Goal: Find specific page/section: Find specific page/section

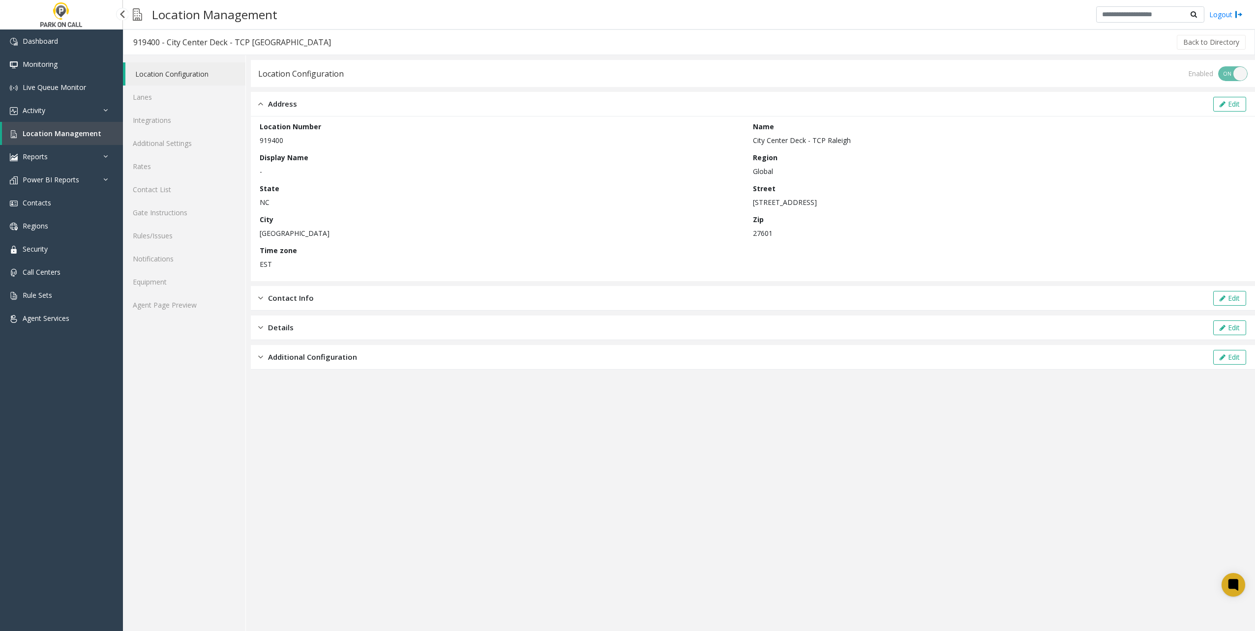
click at [56, 138] on link "Location Management" at bounding box center [62, 133] width 121 height 23
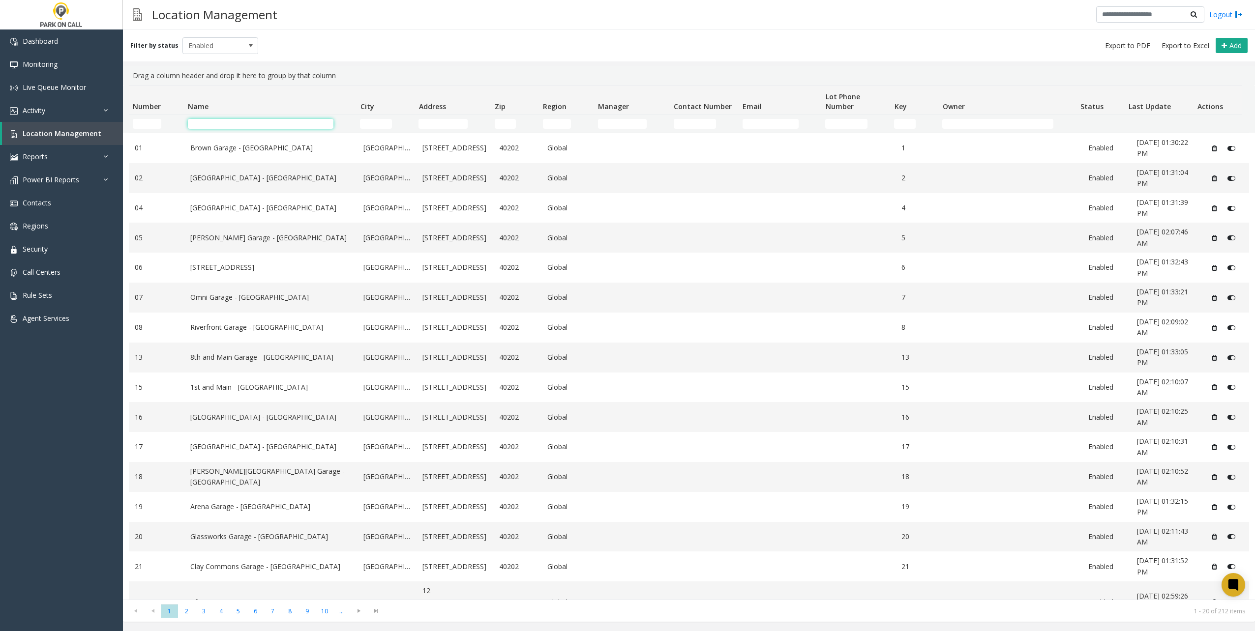
click at [241, 127] on input "Name Filter" at bounding box center [261, 124] width 146 height 10
type input "********"
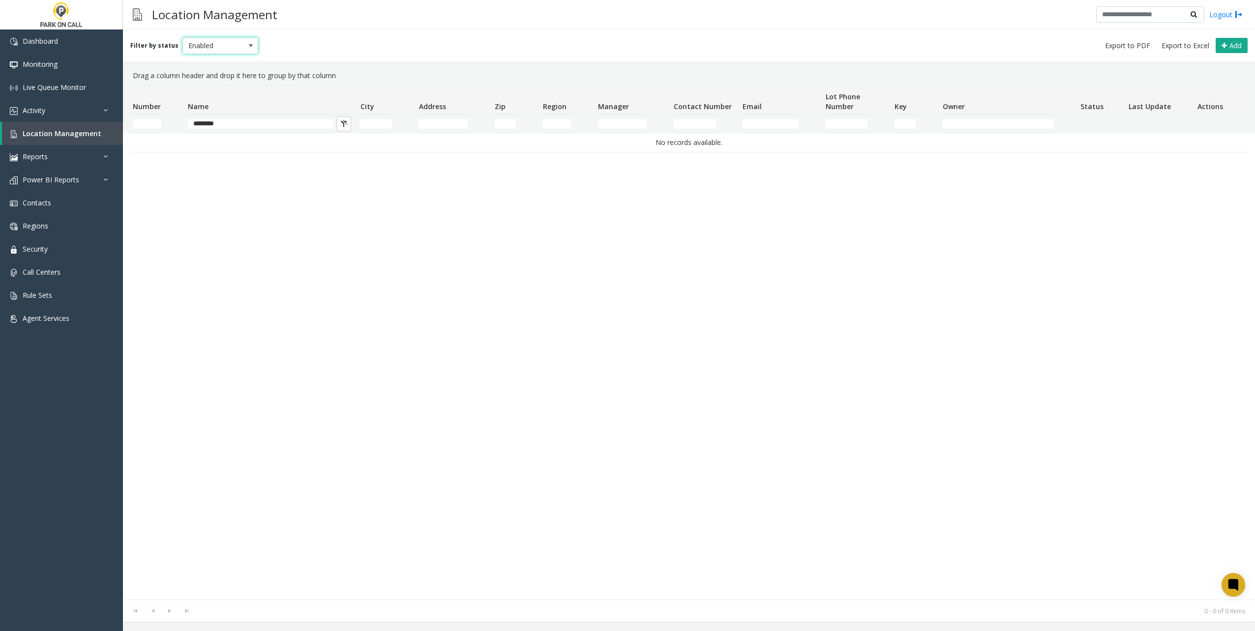
click at [235, 40] on span "Enabled" at bounding box center [213, 46] width 60 height 16
click at [205, 60] on li "All" at bounding box center [215, 62] width 73 height 13
click at [205, 60] on div "Filter by status Enabled Add" at bounding box center [689, 46] width 1132 height 32
click at [277, 95] on th "Name" at bounding box center [270, 101] width 172 height 30
drag, startPoint x: 243, startPoint y: 125, endPoint x: 36, endPoint y: 126, distance: 206.5
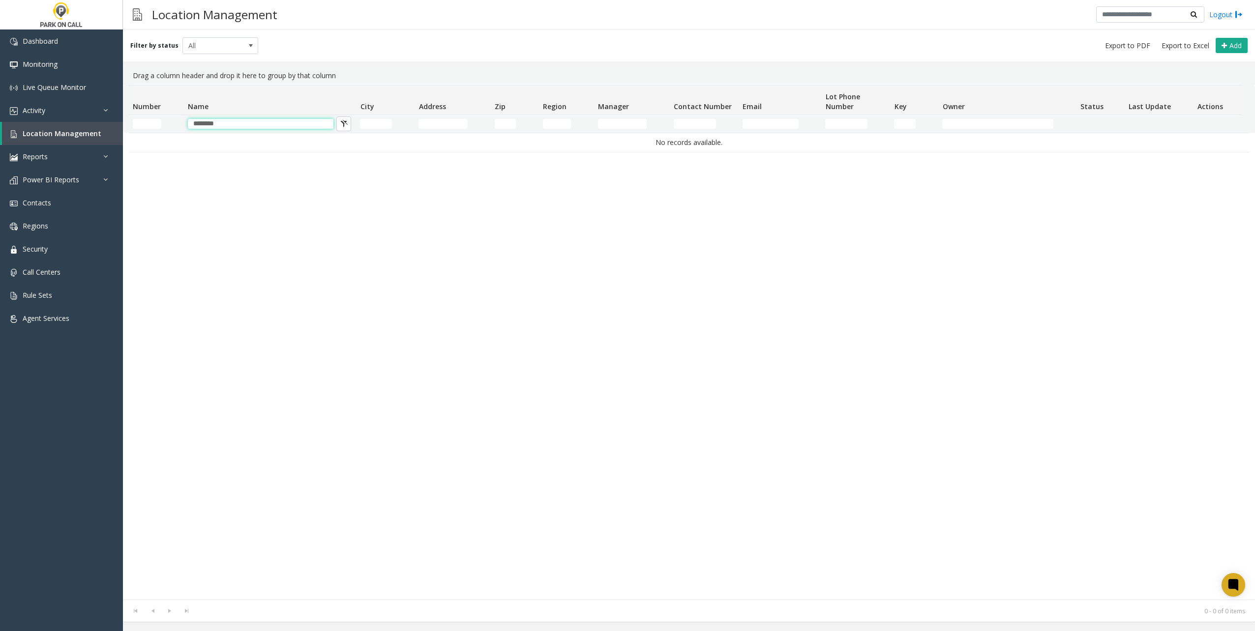
click at [22, 119] on app-root "Dashboard Monitoring Live Queue Monitor Activity Daily Activity Lane Activity A…" at bounding box center [627, 315] width 1255 height 631
drag, startPoint x: 234, startPoint y: 122, endPoint x: 107, endPoint y: 139, distance: 128.5
click at [118, 134] on app-root "Dashboard Monitoring Live Queue Monitor Activity Daily Activity Lane Activity A…" at bounding box center [627, 315] width 1255 height 631
type input "*****"
click at [226, 53] on span "All" at bounding box center [220, 45] width 76 height 17
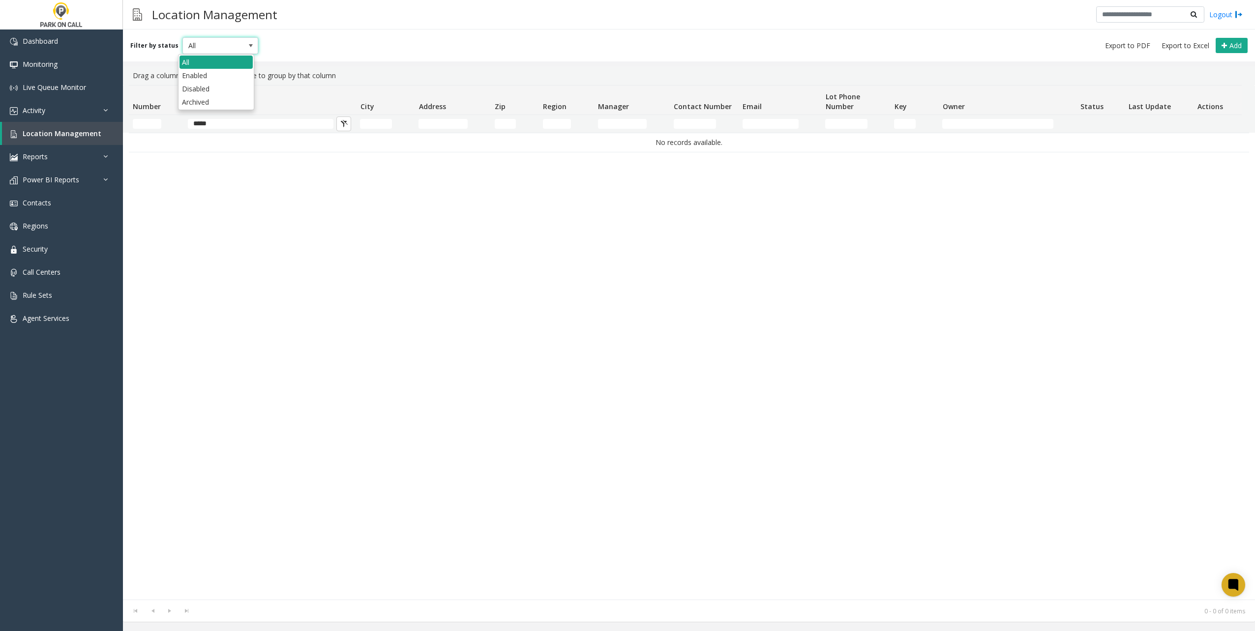
click at [206, 67] on li "All" at bounding box center [215, 62] width 73 height 13
drag, startPoint x: 343, startPoint y: 55, endPoint x: 929, endPoint y: 12, distance: 587.7
click at [345, 55] on div "Filter by status All Add" at bounding box center [689, 46] width 1132 height 32
